Goal: Complete application form: Complete application form

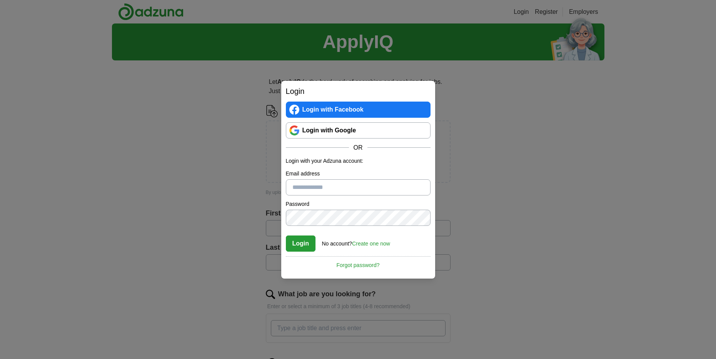
click at [310, 192] on input "Email address" at bounding box center [358, 187] width 145 height 16
type input "**********"
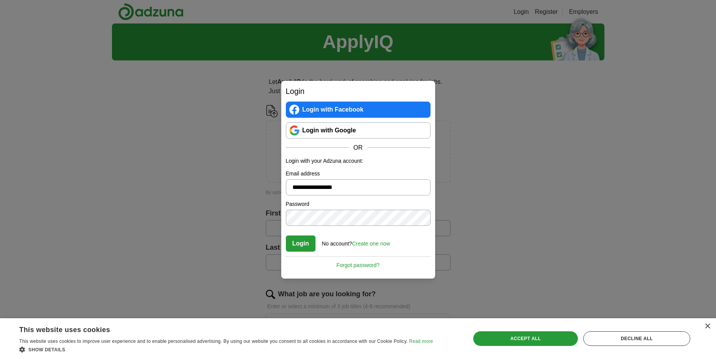
click at [370, 246] on link "Create one now" at bounding box center [371, 243] width 38 height 6
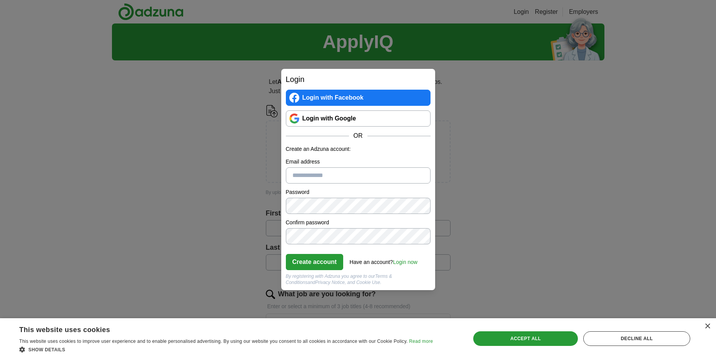
click at [320, 177] on input "Email address" at bounding box center [358, 175] width 145 height 16
type input "**********"
click button "Create account" at bounding box center [315, 262] width 58 height 16
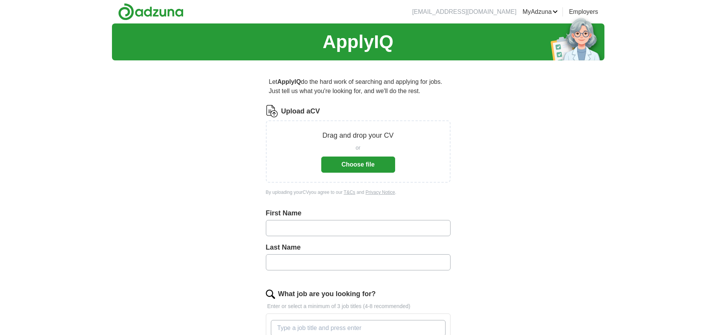
click at [364, 162] on button "Choose file" at bounding box center [358, 165] width 74 height 16
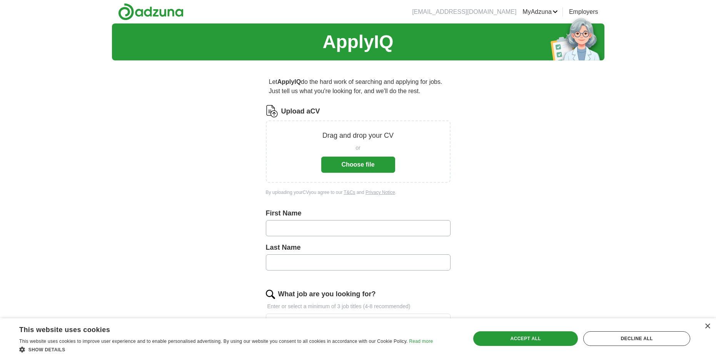
click at [342, 168] on button "Choose file" at bounding box center [358, 165] width 74 height 16
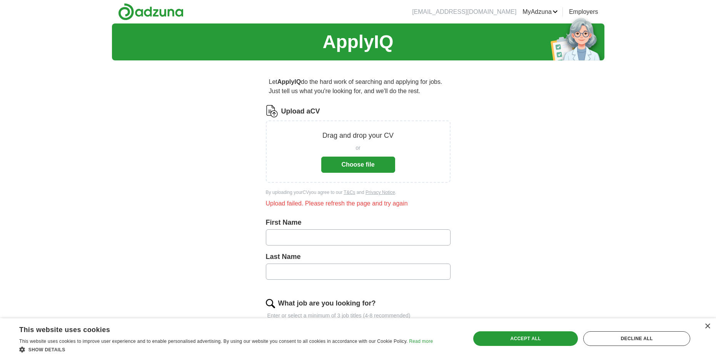
click at [323, 240] on input "text" at bounding box center [358, 237] width 185 height 16
click at [355, 165] on button "Choose file" at bounding box center [358, 165] width 74 height 16
click at [361, 167] on button "Choose file" at bounding box center [358, 165] width 74 height 16
click at [324, 233] on input "text" at bounding box center [358, 237] width 185 height 16
click at [335, 149] on div "or" at bounding box center [358, 148] width 74 height 8
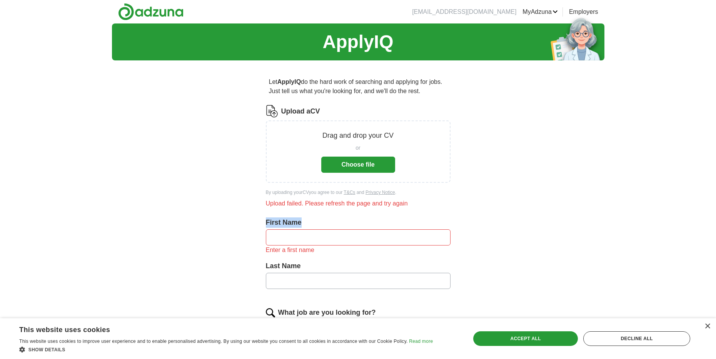
click at [310, 230] on div "First Name Enter a first name" at bounding box center [358, 238] width 185 height 43
click at [310, 232] on input "text" at bounding box center [358, 237] width 185 height 16
type input "*"
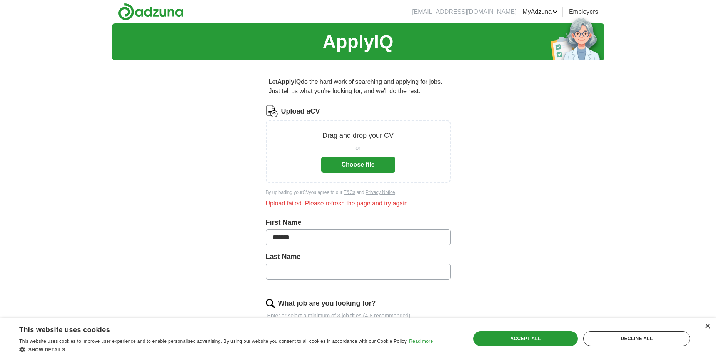
type input "*******"
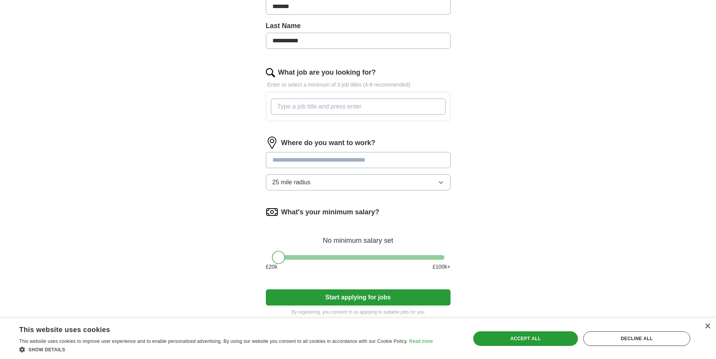
scroll to position [154, 0]
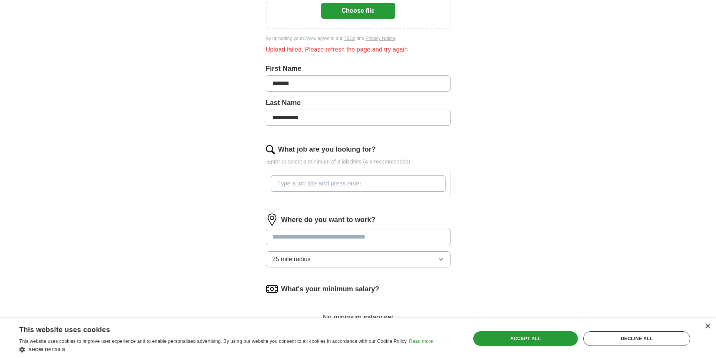
type input "**********"
click at [306, 184] on input "What job are you looking for?" at bounding box center [358, 183] width 175 height 16
type input "warehouse"
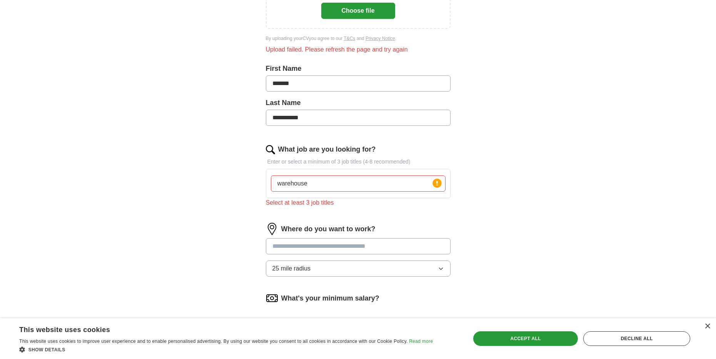
click at [305, 238] on div "Where do you want to work? 25 mile radius" at bounding box center [358, 253] width 185 height 60
click at [322, 246] on input "text" at bounding box center [358, 246] width 185 height 16
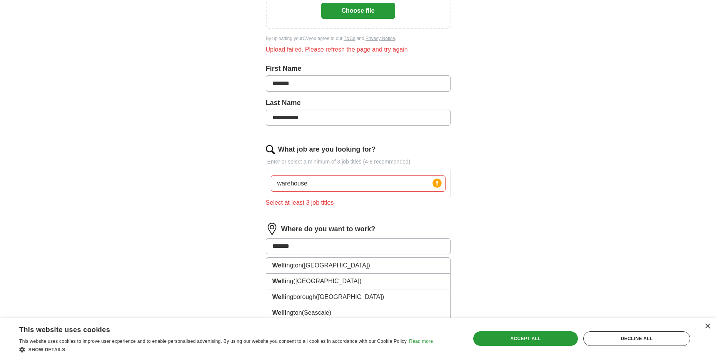
type input "********"
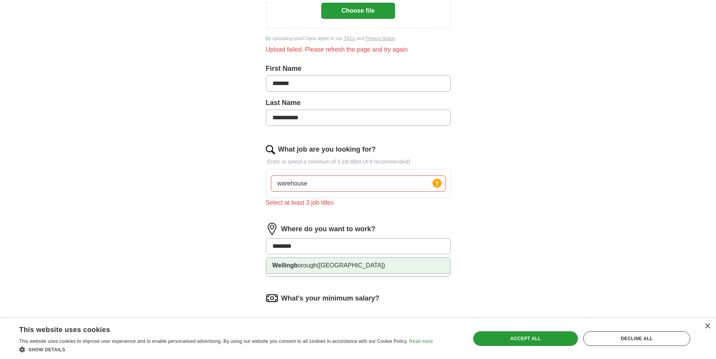
click at [323, 265] on span "(Northamptonshire)" at bounding box center [351, 265] width 68 height 7
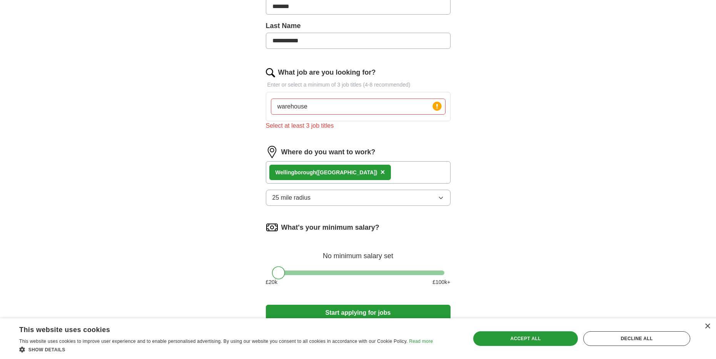
scroll to position [269, 0]
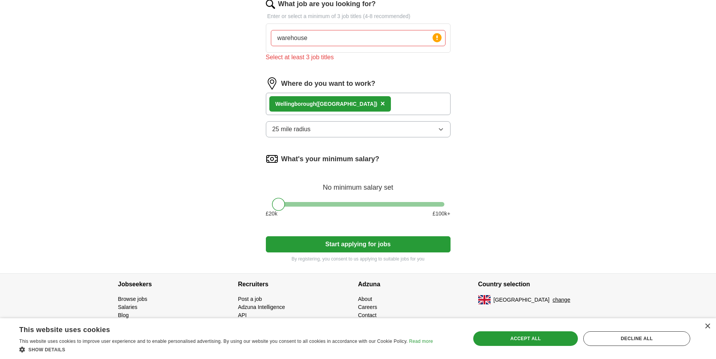
click at [327, 250] on button "Start applying for jobs" at bounding box center [358, 244] width 185 height 16
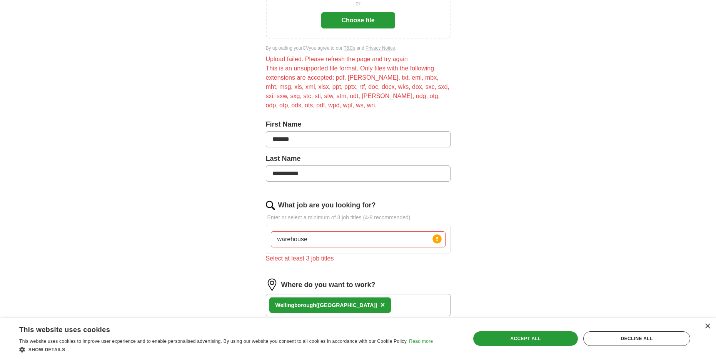
scroll to position [0, 0]
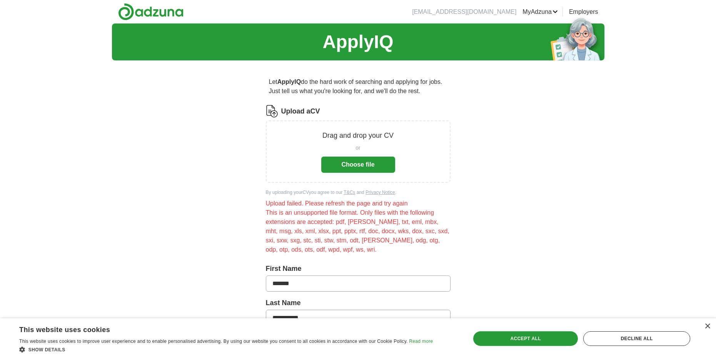
click at [366, 165] on button "Choose file" at bounding box center [358, 165] width 74 height 16
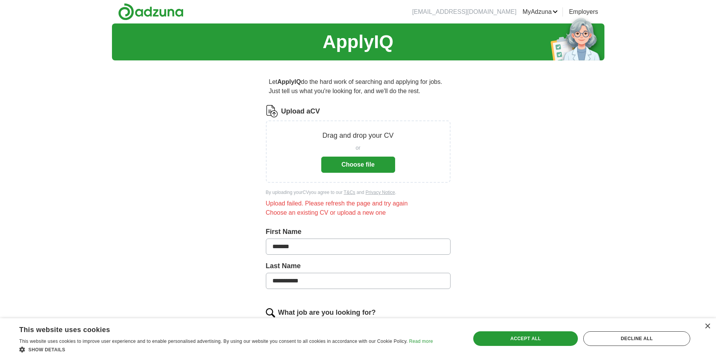
drag, startPoint x: 685, startPoint y: 168, endPoint x: 677, endPoint y: 173, distance: 8.9
click at [685, 169] on div "**********" at bounding box center [358, 334] width 716 height 623
click at [367, 158] on button "Choose file" at bounding box center [358, 165] width 74 height 16
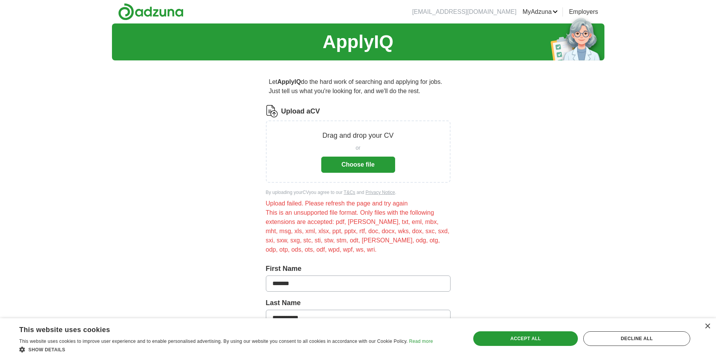
click at [349, 168] on button "Choose file" at bounding box center [358, 165] width 74 height 16
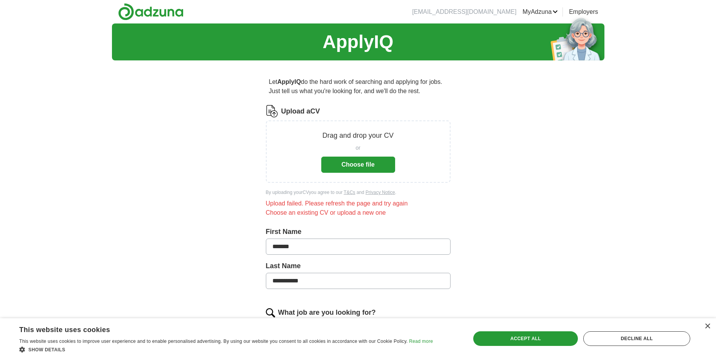
click at [371, 170] on button "Choose file" at bounding box center [358, 165] width 74 height 16
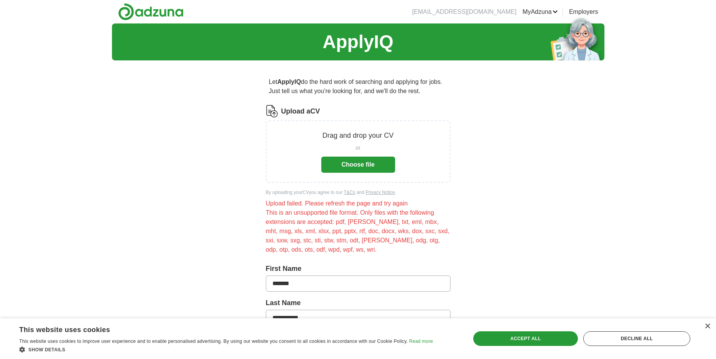
click at [565, 30] on img at bounding box center [577, 38] width 54 height 44
click at [366, 162] on button "Choose file" at bounding box center [358, 165] width 74 height 16
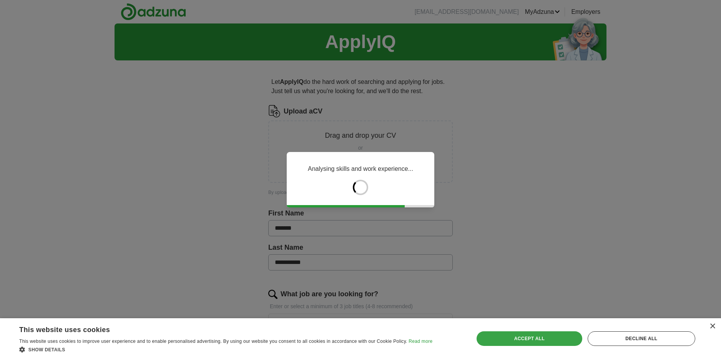
click at [523, 343] on div "Accept all" at bounding box center [530, 338] width 106 height 15
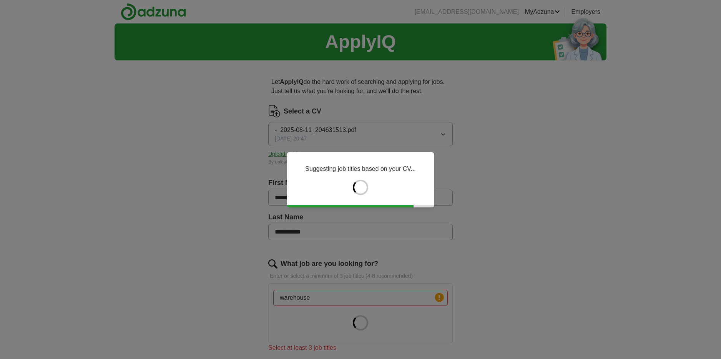
click at [355, 296] on div "Suggesting job titles based on your CV..." at bounding box center [360, 179] width 721 height 359
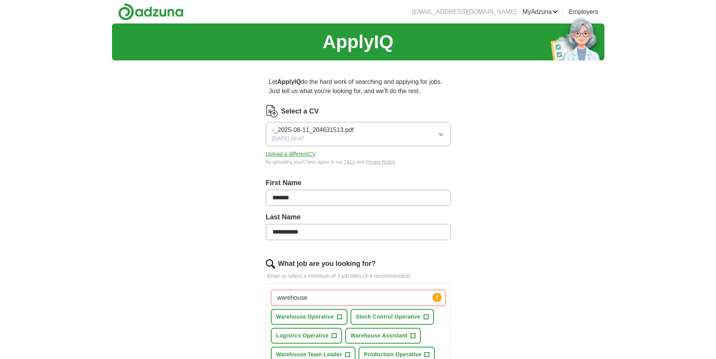
scroll to position [38, 0]
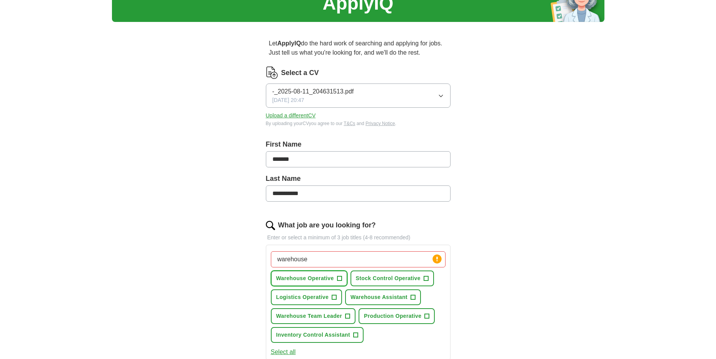
click at [323, 277] on span "Warehouse Operative" at bounding box center [305, 278] width 58 height 8
click at [390, 315] on span "Production Operative" at bounding box center [392, 316] width 57 height 8
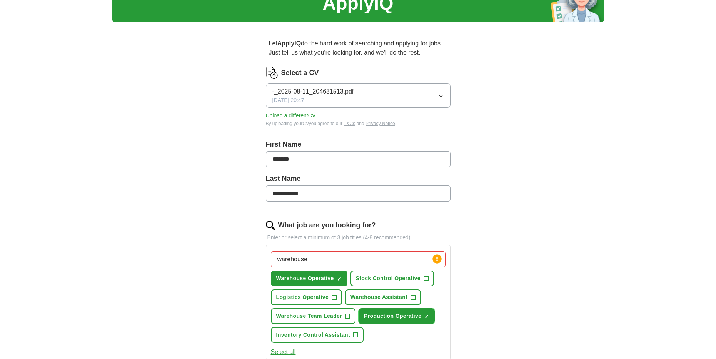
scroll to position [77, 0]
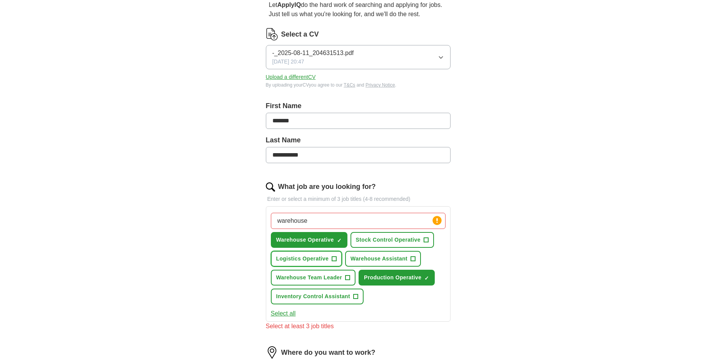
click at [320, 261] on span "Logistics Operative" at bounding box center [302, 259] width 53 height 8
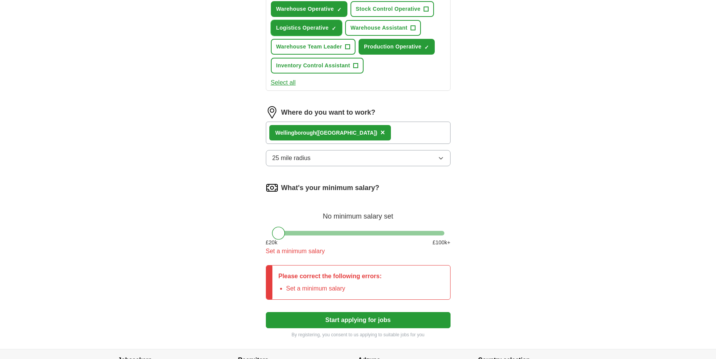
scroll to position [346, 0]
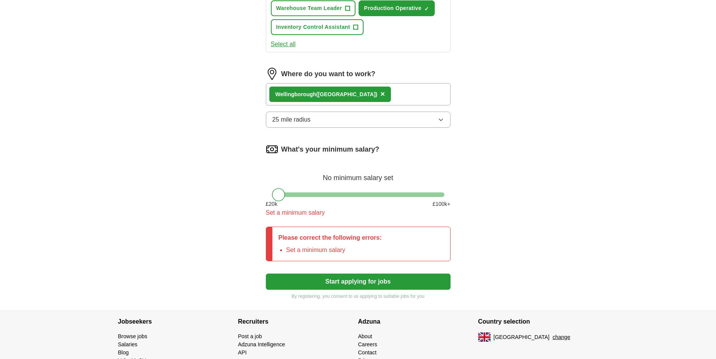
click at [351, 286] on button "Start applying for jobs" at bounding box center [358, 281] width 185 height 16
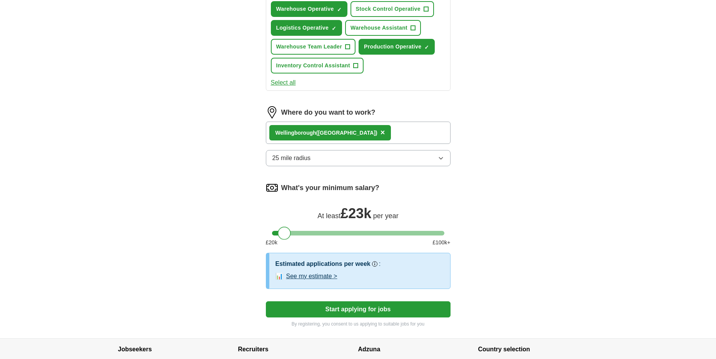
drag, startPoint x: 280, startPoint y: 234, endPoint x: 286, endPoint y: 237, distance: 7.6
click at [286, 237] on div at bounding box center [284, 233] width 13 height 13
click at [284, 236] on div at bounding box center [286, 233] width 13 height 13
click at [324, 309] on button "Start applying for jobs" at bounding box center [358, 309] width 185 height 16
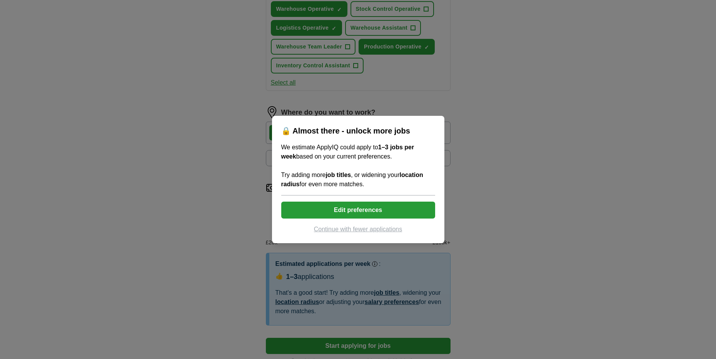
click at [358, 232] on button "Continue with fewer applications" at bounding box center [358, 229] width 154 height 9
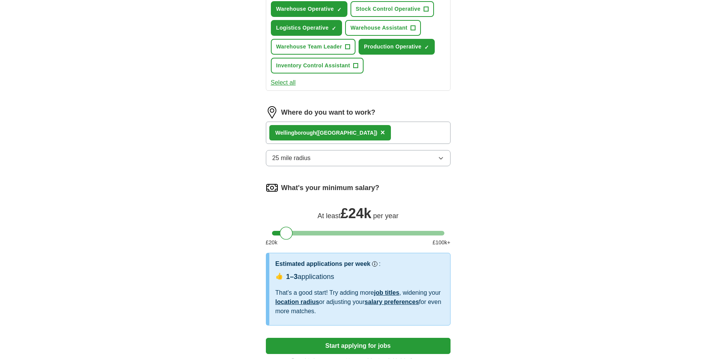
select select "**"
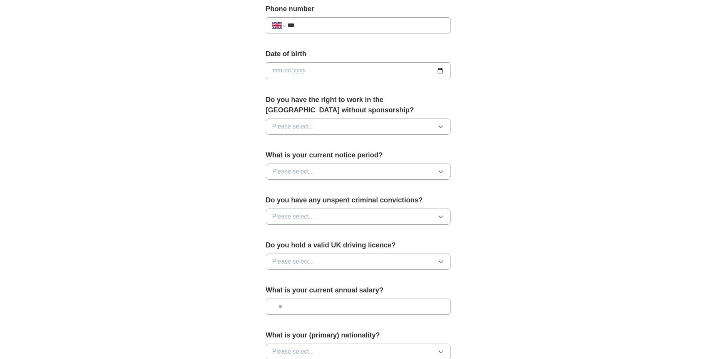
scroll to position [0, 0]
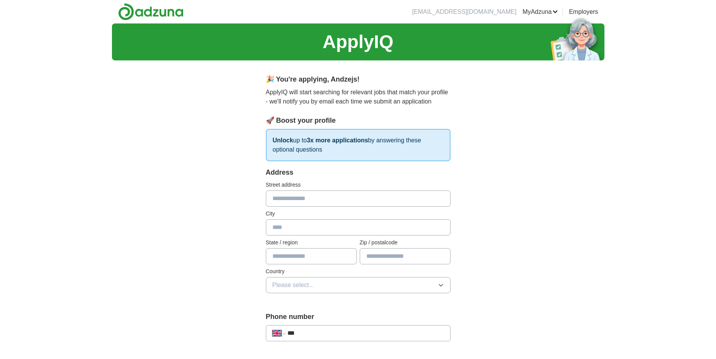
click at [279, 193] on input "text" at bounding box center [358, 198] width 185 height 16
type input "**********"
type input "*"
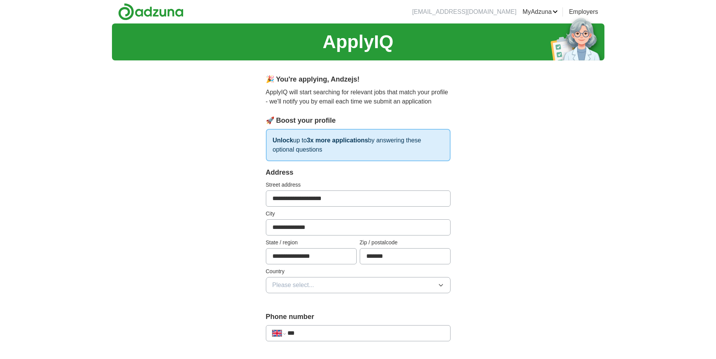
type input "*******"
drag, startPoint x: 333, startPoint y: 298, endPoint x: 334, endPoint y: 289, distance: 8.5
click at [334, 293] on div "**********" at bounding box center [358, 234] width 185 height 135
click at [333, 288] on button "Please select..." at bounding box center [358, 285] width 185 height 16
click at [320, 298] on li "[GEOGRAPHIC_DATA]" at bounding box center [358, 303] width 184 height 16
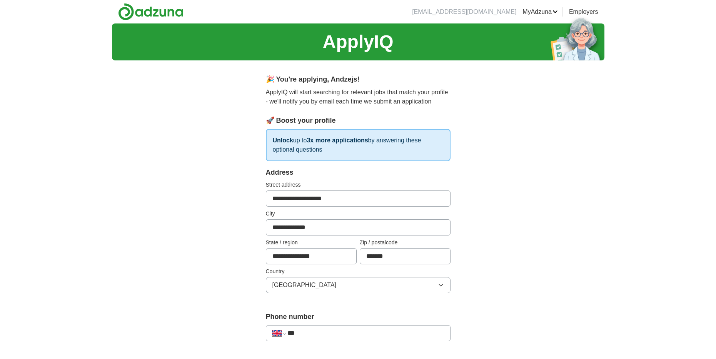
click at [327, 329] on input "***" at bounding box center [365, 332] width 156 height 9
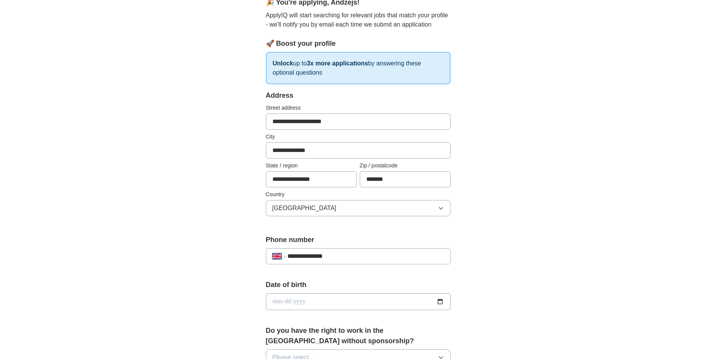
scroll to position [115, 0]
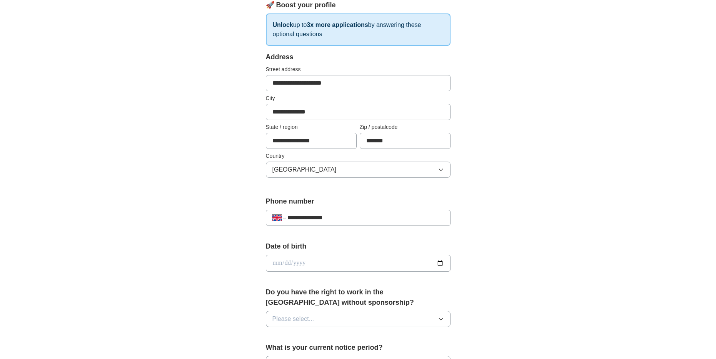
type input "**********"
drag, startPoint x: 293, startPoint y: 254, endPoint x: 301, endPoint y: 265, distance: 14.2
click at [293, 255] on div "Date of birth" at bounding box center [358, 259] width 185 height 37
click at [301, 265] on input "date" at bounding box center [358, 263] width 185 height 17
click at [276, 265] on input "date" at bounding box center [358, 263] width 185 height 17
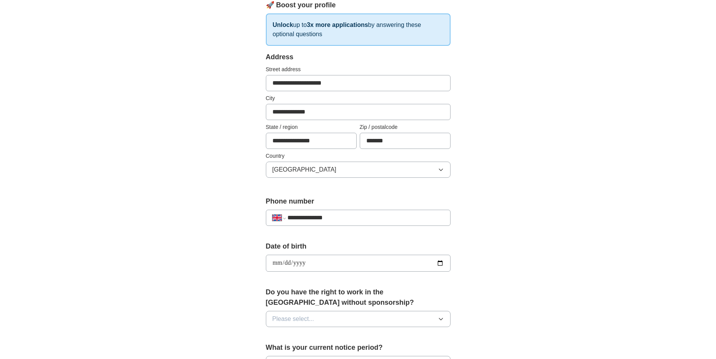
type input "**********"
drag, startPoint x: 283, startPoint y: 269, endPoint x: 305, endPoint y: 315, distance: 50.7
click at [305, 315] on span "Please select..." at bounding box center [293, 318] width 42 height 9
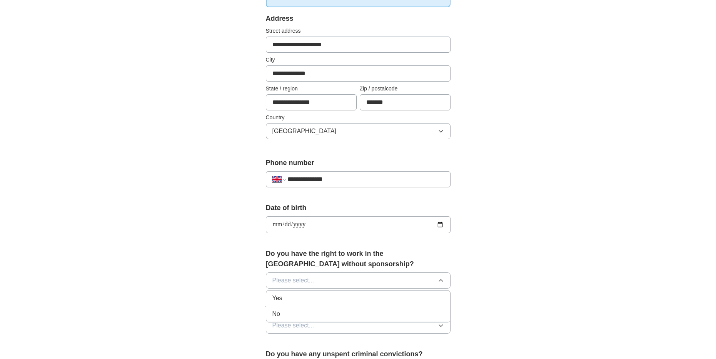
click at [285, 296] on div "Yes" at bounding box center [358, 297] width 172 height 9
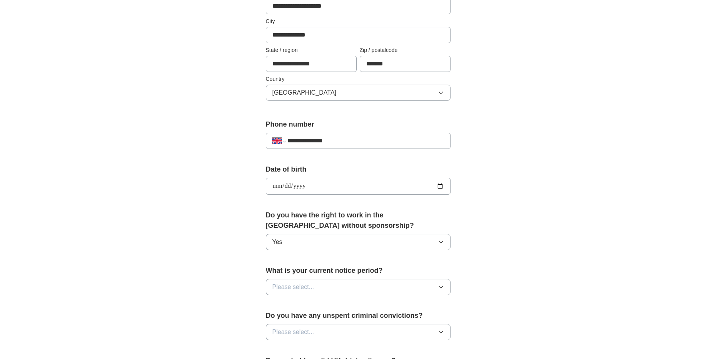
scroll to position [231, 0]
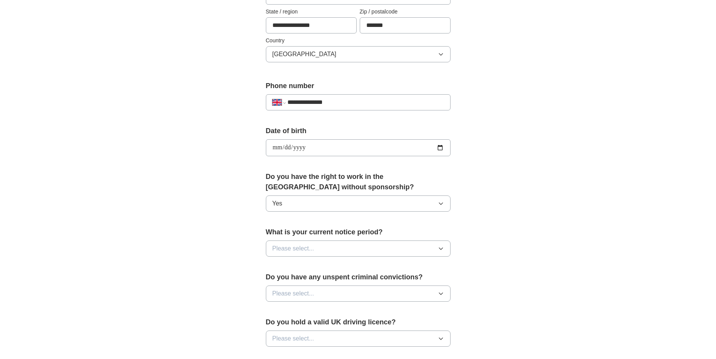
click at [315, 252] on button "Please select..." at bounding box center [358, 248] width 185 height 16
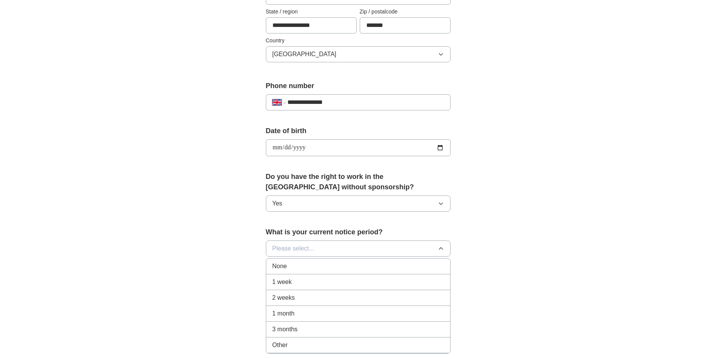
click at [307, 267] on div "None" at bounding box center [358, 265] width 172 height 9
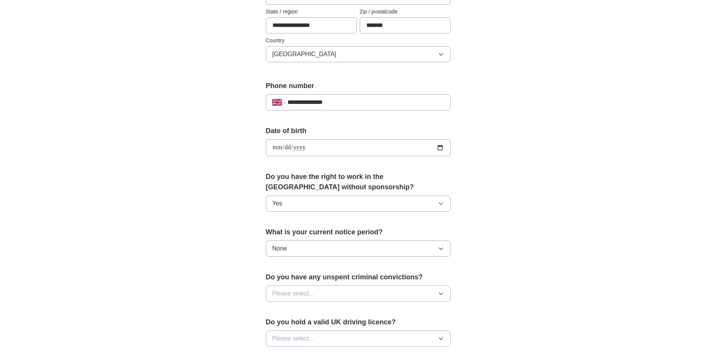
scroll to position [269, 0]
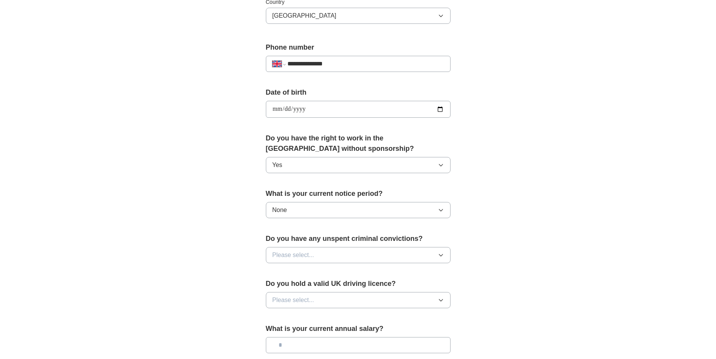
click at [311, 258] on span "Please select..." at bounding box center [293, 254] width 42 height 9
click at [308, 287] on div "No" at bounding box center [358, 288] width 172 height 9
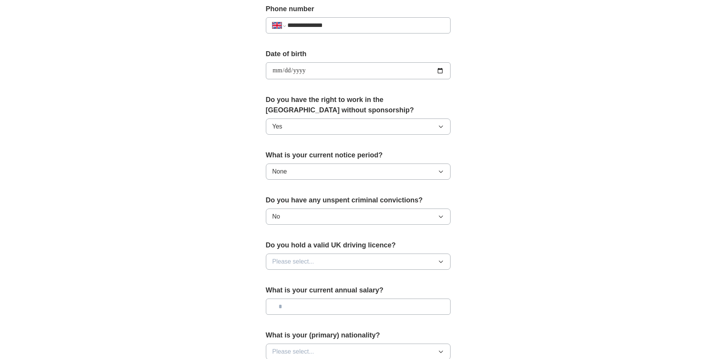
click at [313, 263] on button "Please select..." at bounding box center [358, 261] width 185 height 16
click at [314, 296] on div "No" at bounding box center [358, 294] width 172 height 9
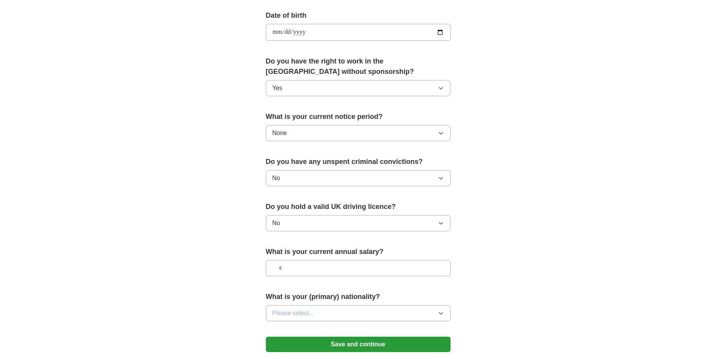
click at [310, 270] on input "text" at bounding box center [358, 268] width 185 height 16
type input "**"
click at [312, 314] on span "Please select..." at bounding box center [293, 312] width 42 height 9
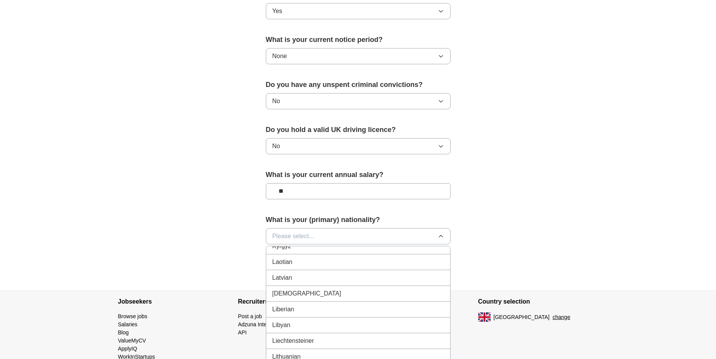
scroll to position [1467, 0]
click at [305, 317] on div "Latvian" at bounding box center [358, 315] width 172 height 9
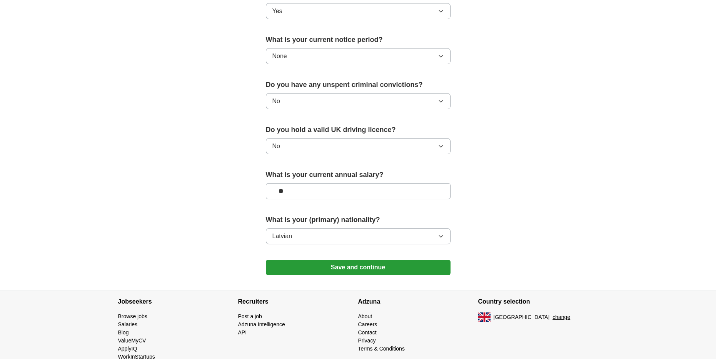
click at [326, 266] on button "Save and continue" at bounding box center [358, 267] width 185 height 15
